Goal: Task Accomplishment & Management: Manage account settings

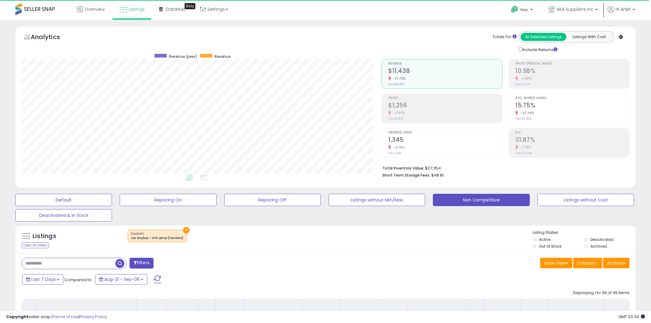
select select "**"
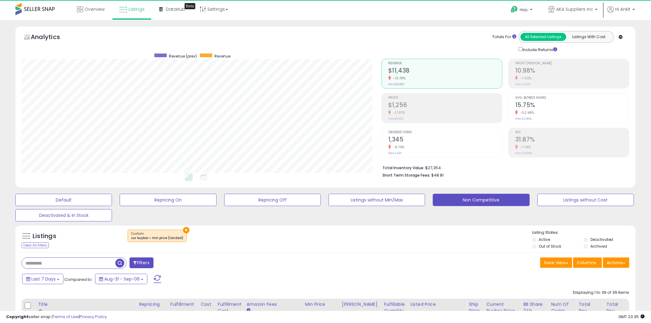
click at [156, 276] on span at bounding box center [157, 279] width 7 height 8
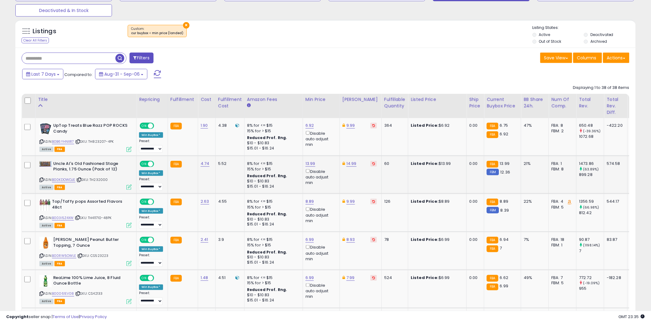
scroll to position [126, 360]
click at [41, 179] on icon at bounding box center [41, 179] width 4 height 3
click at [312, 164] on link "13.99" at bounding box center [310, 164] width 10 height 6
type input "*****"
click at [328, 142] on icon "submit" at bounding box center [326, 142] width 4 height 4
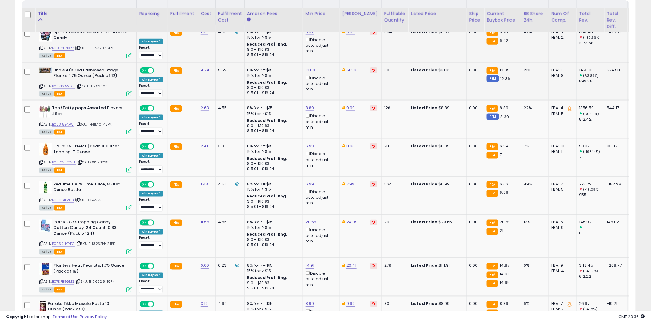
scroll to position [308, 0]
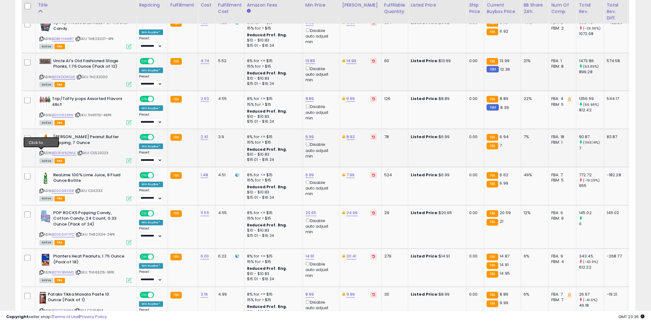
click at [41, 152] on icon at bounding box center [41, 152] width 4 height 3
click at [309, 137] on link "6.99" at bounding box center [309, 137] width 9 height 6
type input "****"
click at [331, 114] on button "submit" at bounding box center [325, 114] width 10 height 9
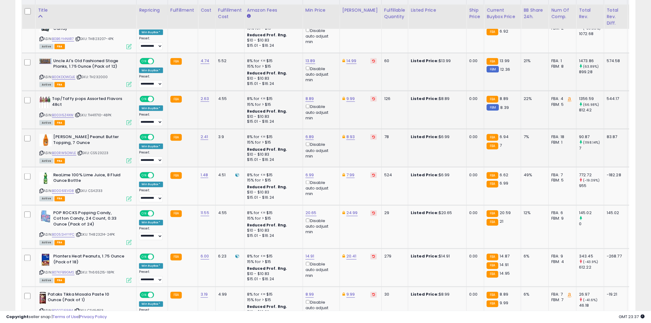
scroll to position [342, 0]
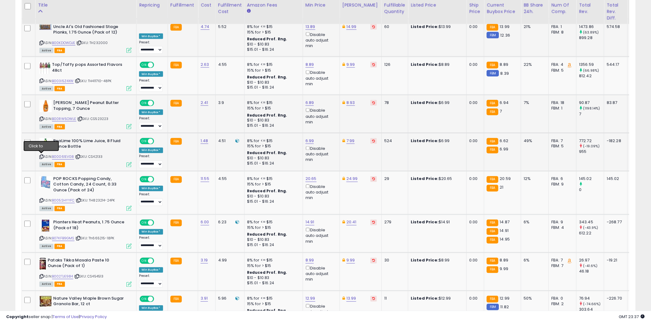
click at [41, 157] on icon at bounding box center [41, 156] width 4 height 3
click at [42, 200] on icon at bounding box center [41, 200] width 4 height 3
click at [313, 178] on link "20.65" at bounding box center [310, 179] width 11 height 6
type input "*****"
click at [329, 156] on icon "submit" at bounding box center [327, 157] width 4 height 4
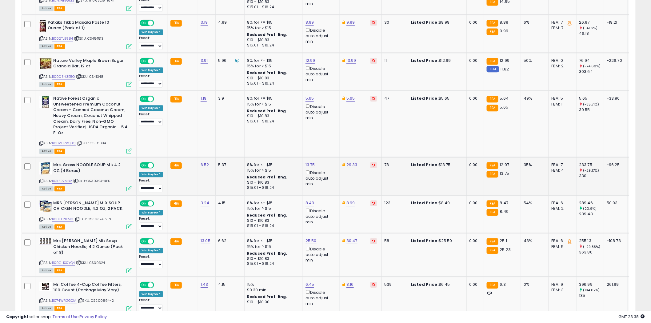
scroll to position [615, 0]
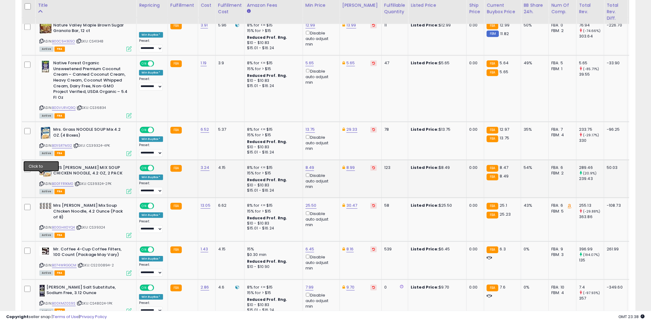
click at [43, 182] on icon at bounding box center [41, 183] width 4 height 3
click at [41, 226] on icon at bounding box center [41, 227] width 4 height 3
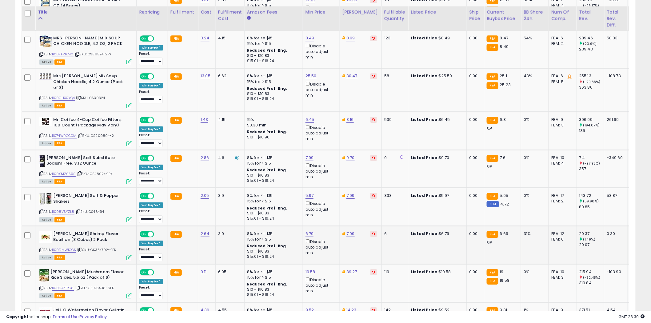
scroll to position [752, 0]
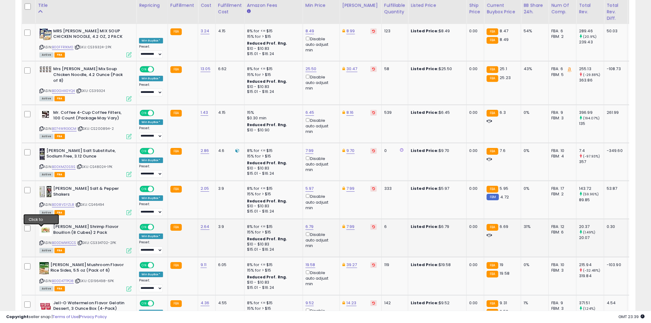
click at [42, 241] on icon at bounding box center [41, 242] width 4 height 3
click at [310, 224] on link "6.79" at bounding box center [309, 227] width 8 height 6
type input "****"
click at [331, 192] on button "submit" at bounding box center [325, 191] width 10 height 9
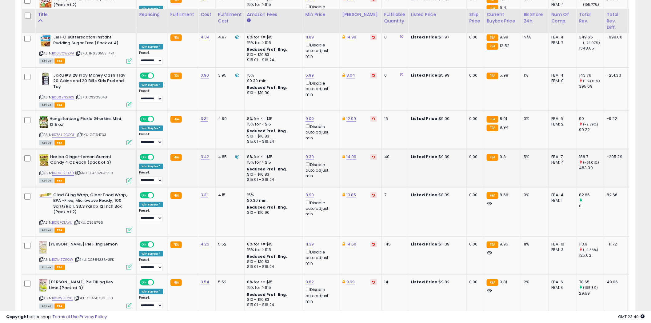
scroll to position [1128, 0]
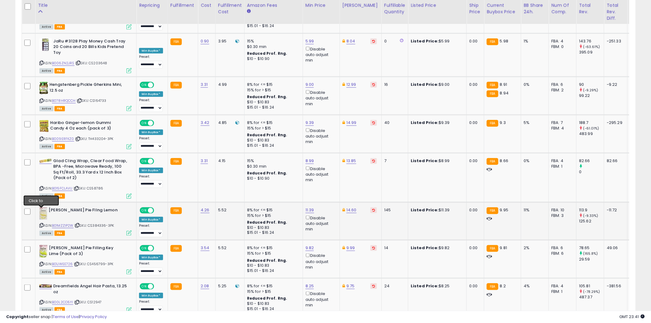
click at [42, 224] on icon at bounding box center [41, 225] width 4 height 3
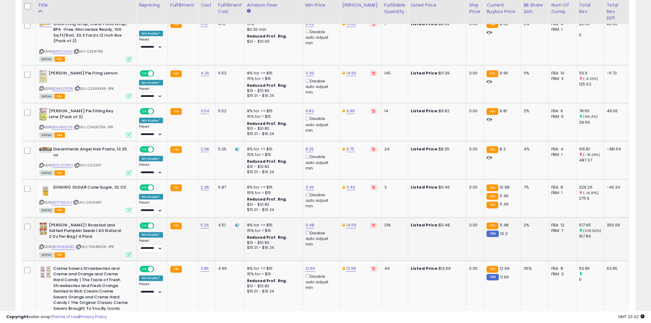
scroll to position [1299, 0]
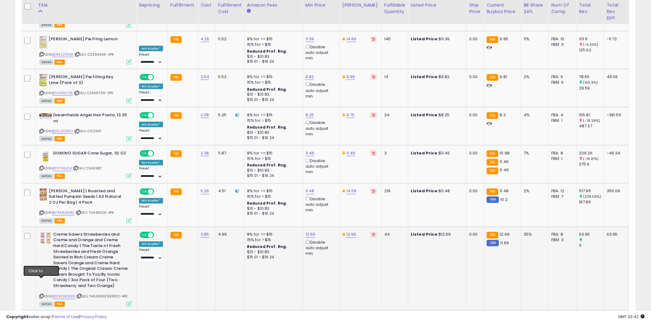
click at [42, 295] on icon at bounding box center [41, 296] width 4 height 3
click at [311, 232] on link "12.69" at bounding box center [310, 235] width 10 height 6
type input "*"
type input "*****"
click at [328, 198] on icon "submit" at bounding box center [326, 198] width 4 height 4
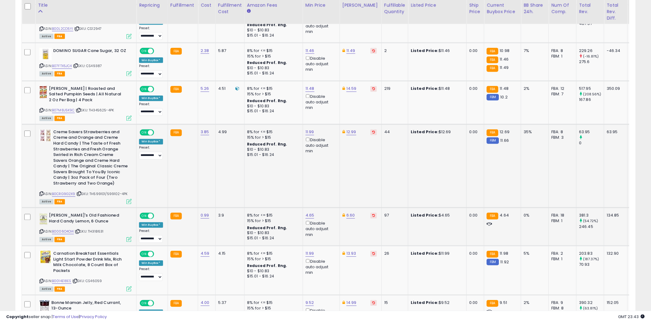
scroll to position [1435, 0]
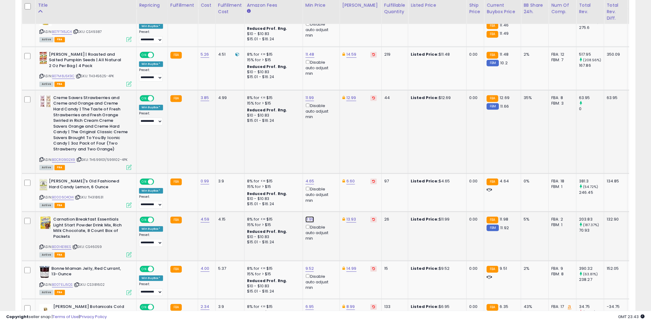
click at [309, 217] on link "11.99" at bounding box center [309, 220] width 9 height 6
type input "*****"
click at [327, 183] on icon "submit" at bounding box center [326, 183] width 4 height 4
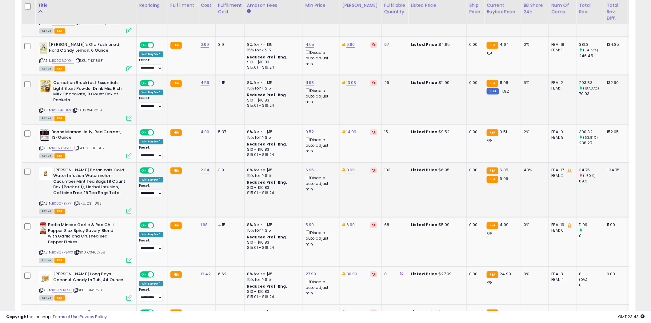
scroll to position [1606, 0]
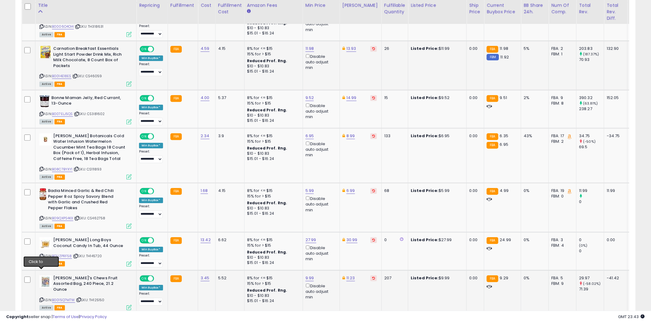
click at [42, 298] on icon at bounding box center [41, 299] width 4 height 3
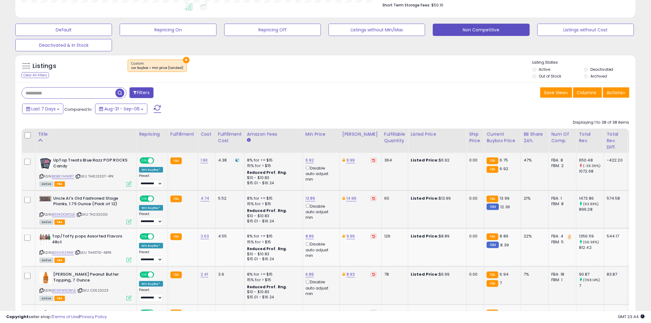
scroll to position [171, 0]
